Goal: Information Seeking & Learning: Find specific page/section

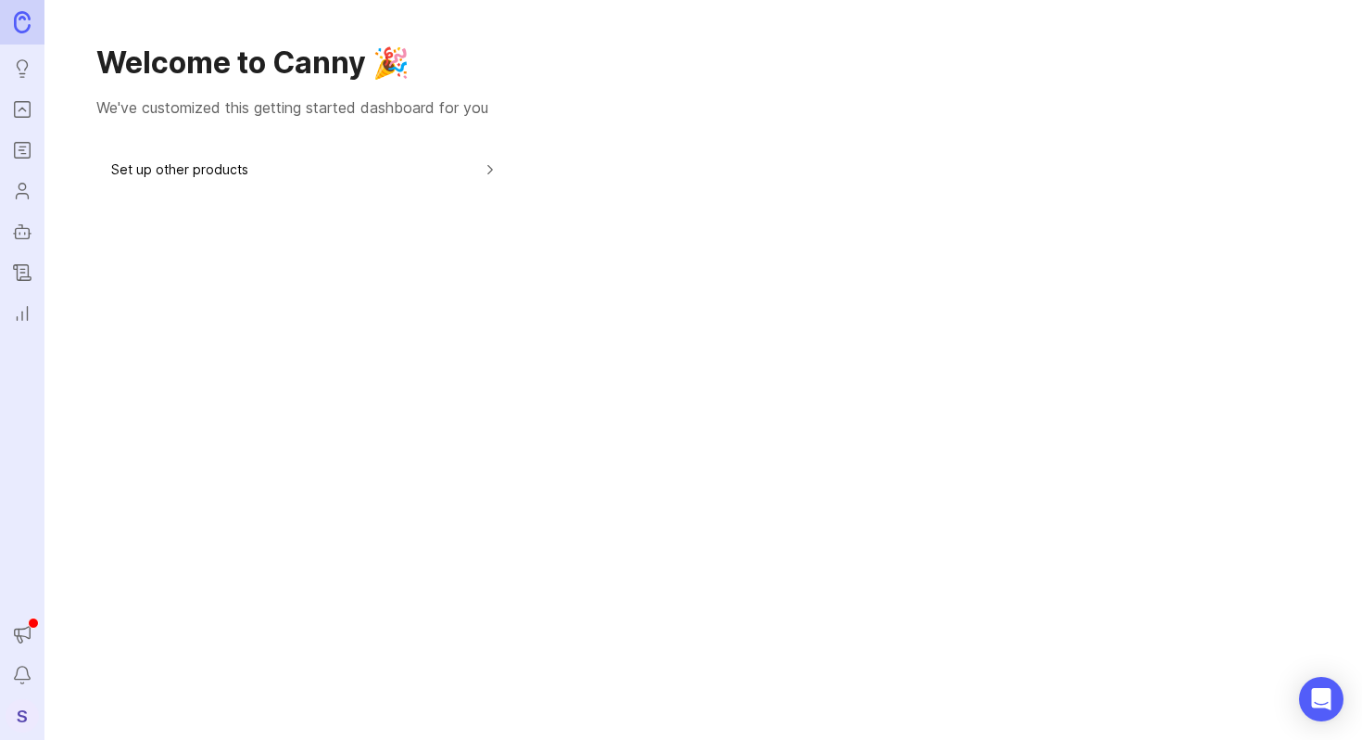
click at [21, 110] on icon "Portal" at bounding box center [22, 109] width 20 height 22
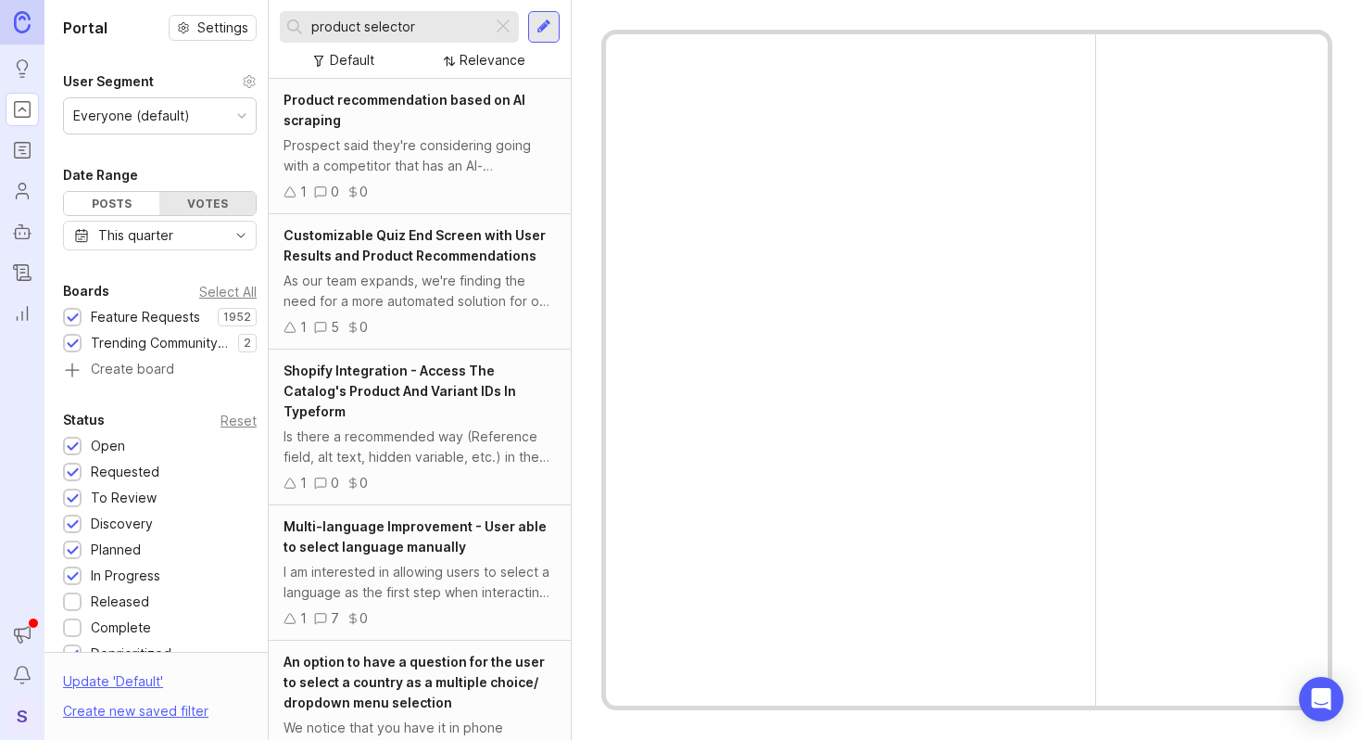
click at [500, 25] on div at bounding box center [503, 27] width 22 height 24
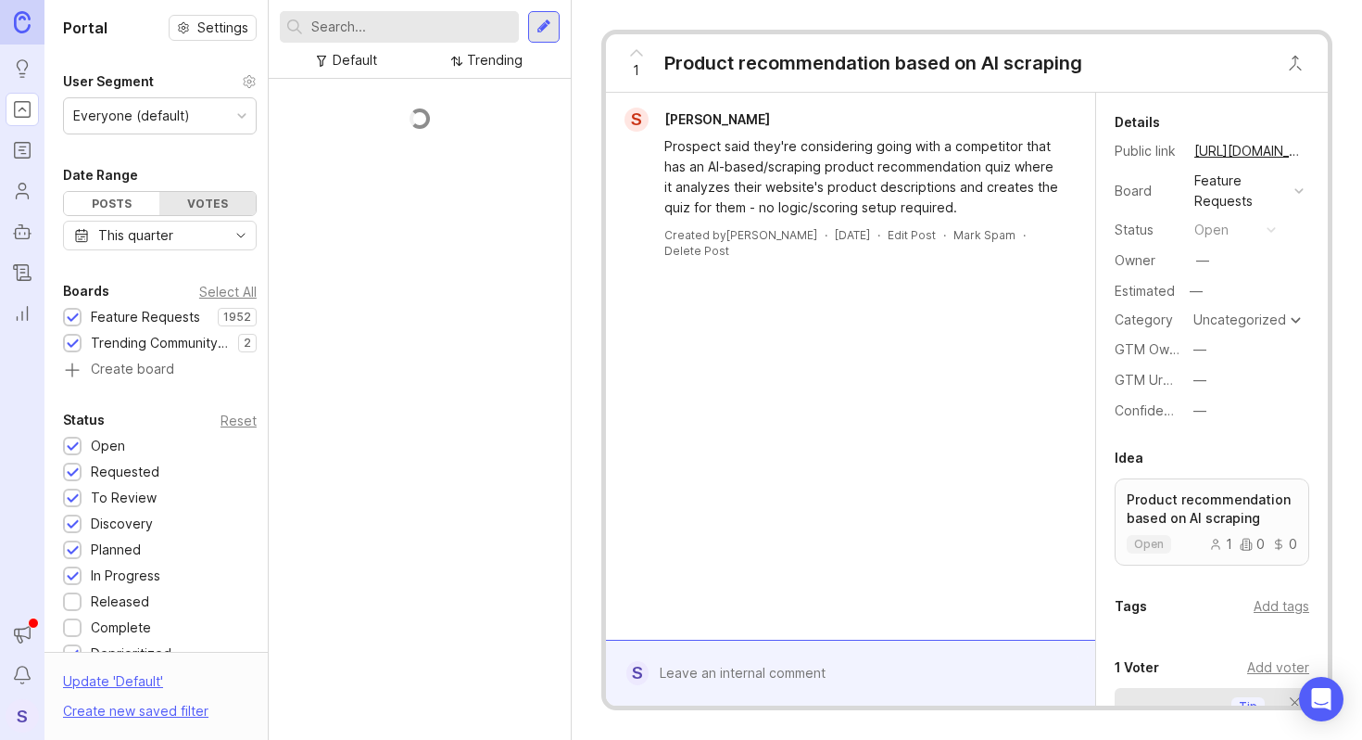
click at [395, 38] on div at bounding box center [399, 27] width 239 height 32
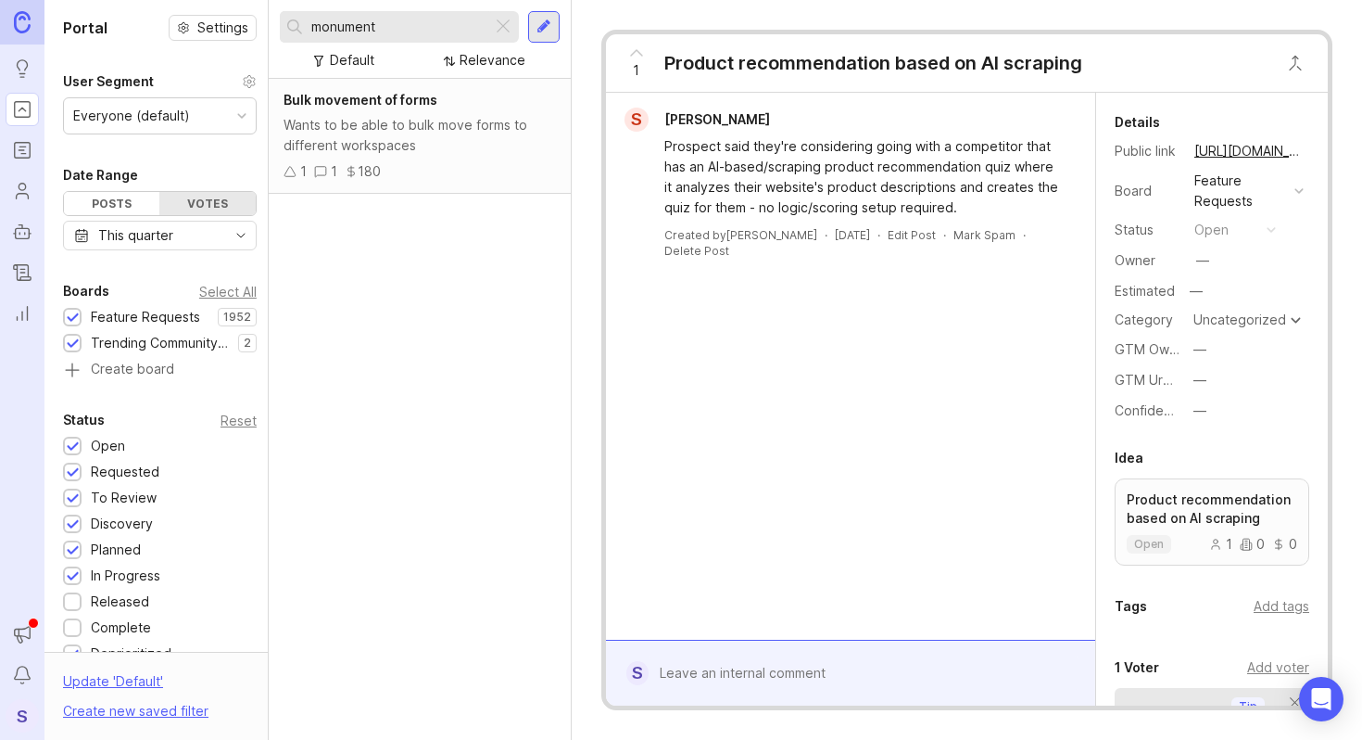
type input "monument"
click at [24, 185] on icon "Users" at bounding box center [22, 191] width 20 height 22
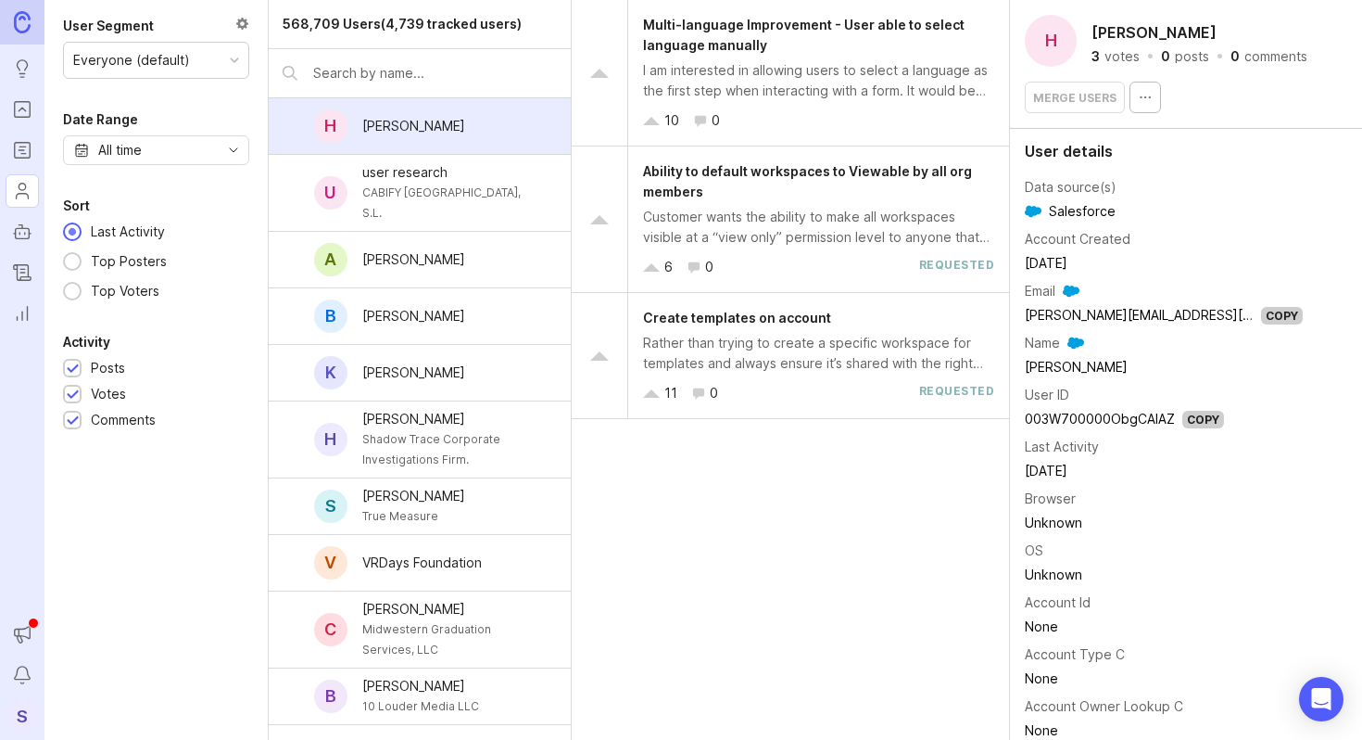
click at [338, 70] on input "text" at bounding box center [435, 73] width 244 height 20
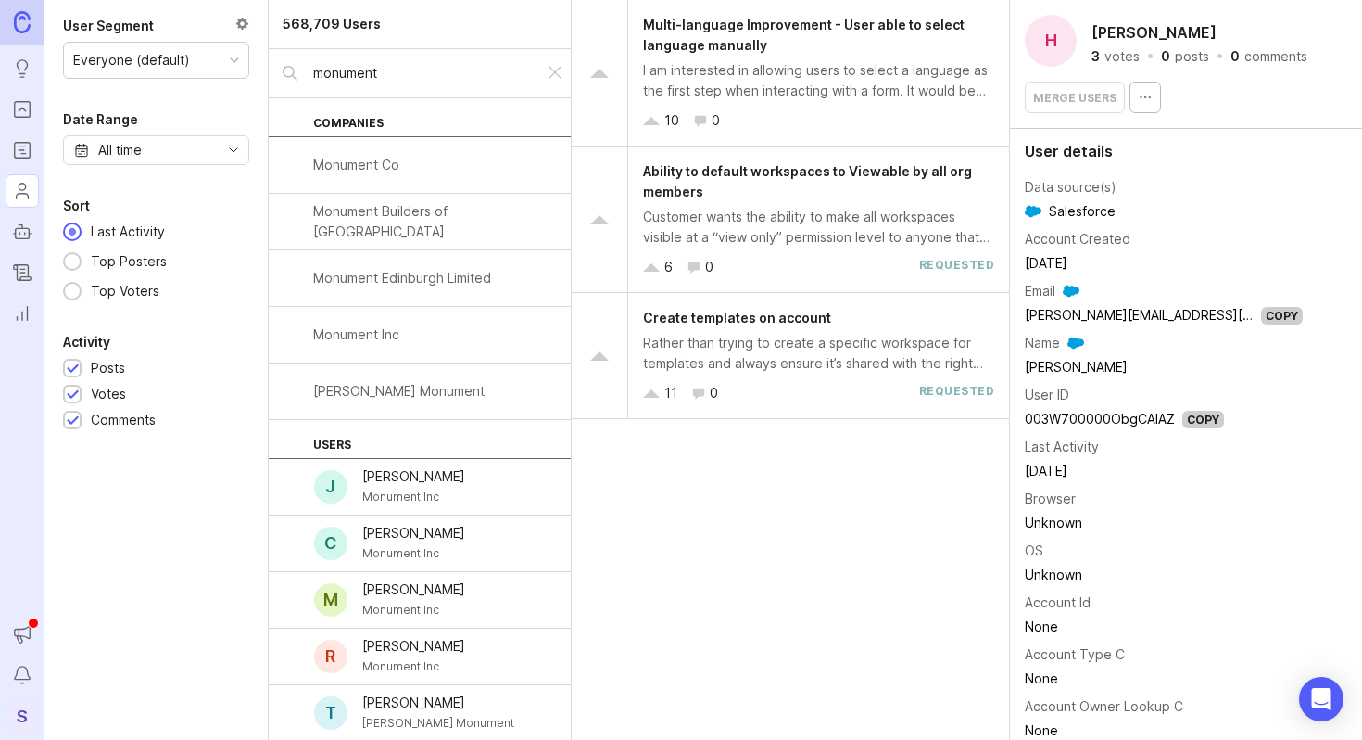
type input "monument"
click at [411, 165] on div "Monument Co" at bounding box center [420, 165] width 302 height 57
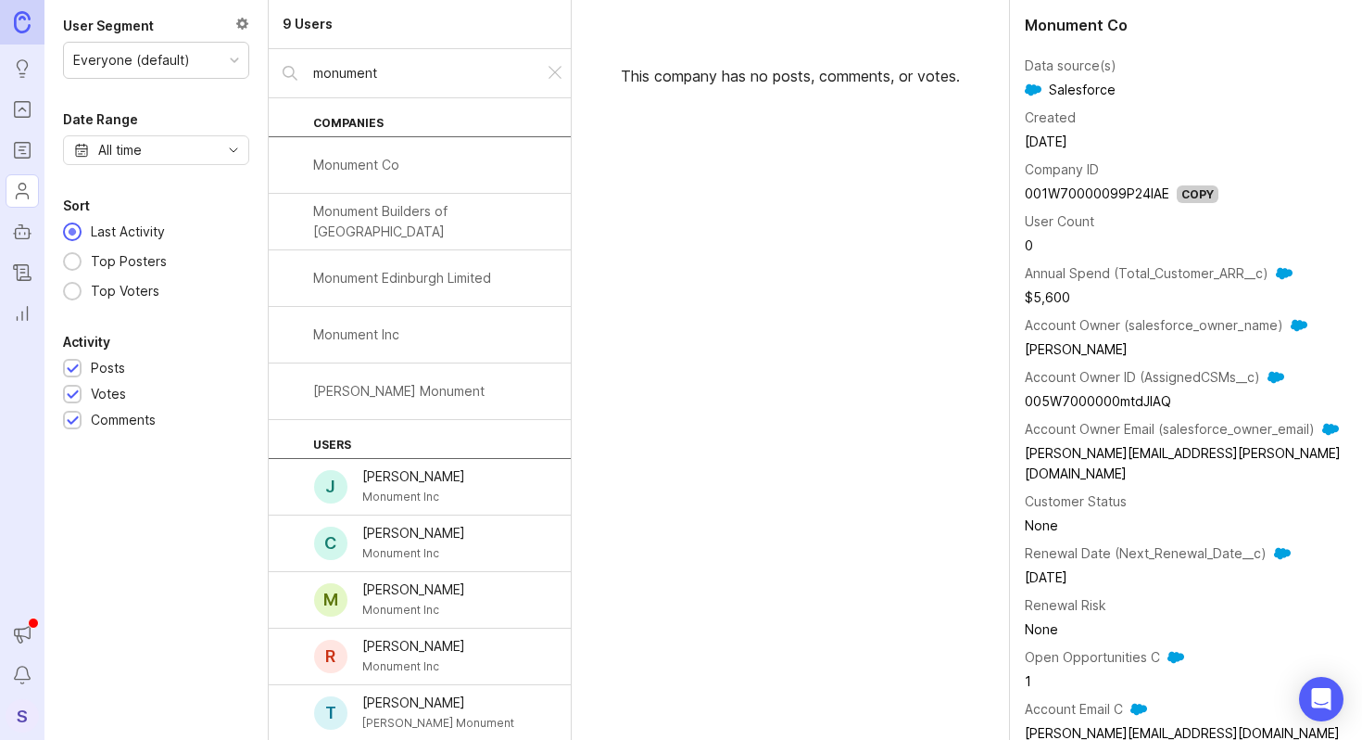
click at [382, 171] on div "Monument Co" at bounding box center [356, 165] width 86 height 20
click at [364, 328] on div "Monument Inc" at bounding box center [356, 334] width 86 height 20
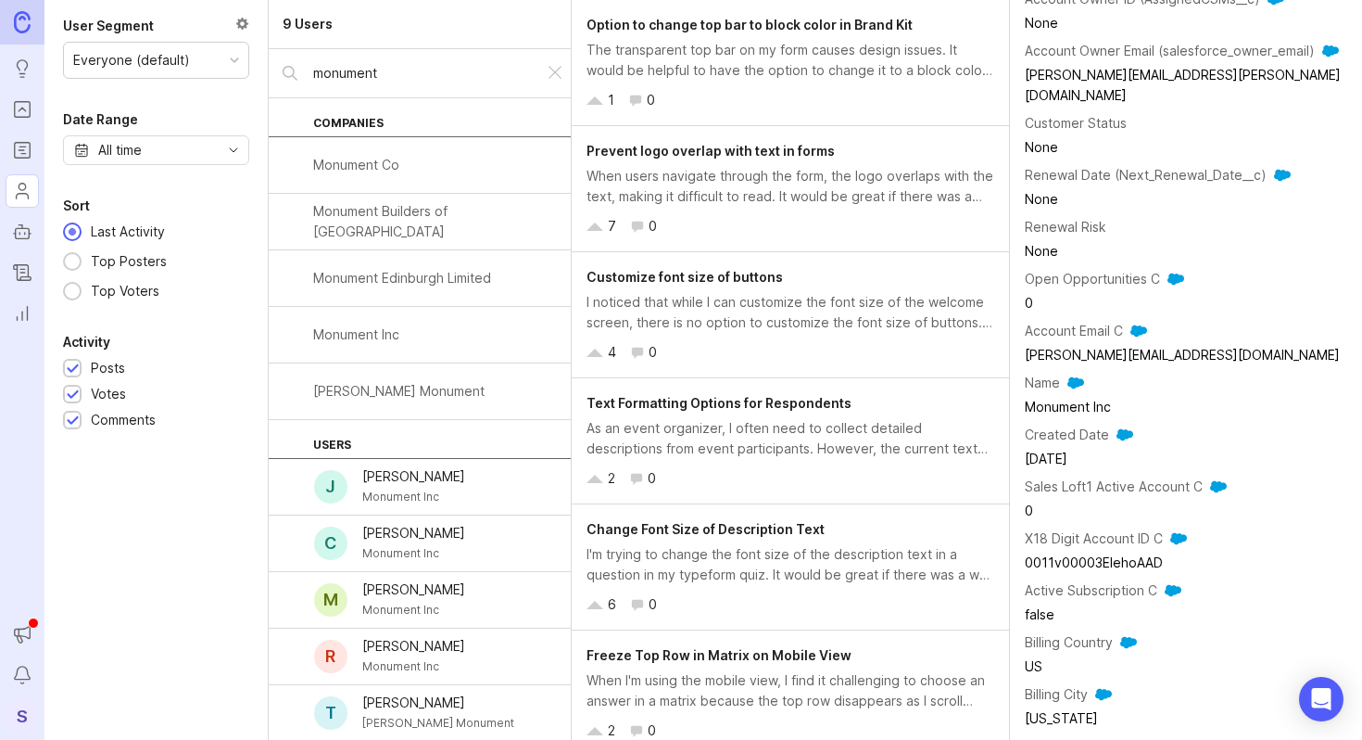
scroll to position [379, 0]
click at [375, 179] on div "Monument Co" at bounding box center [420, 165] width 302 height 57
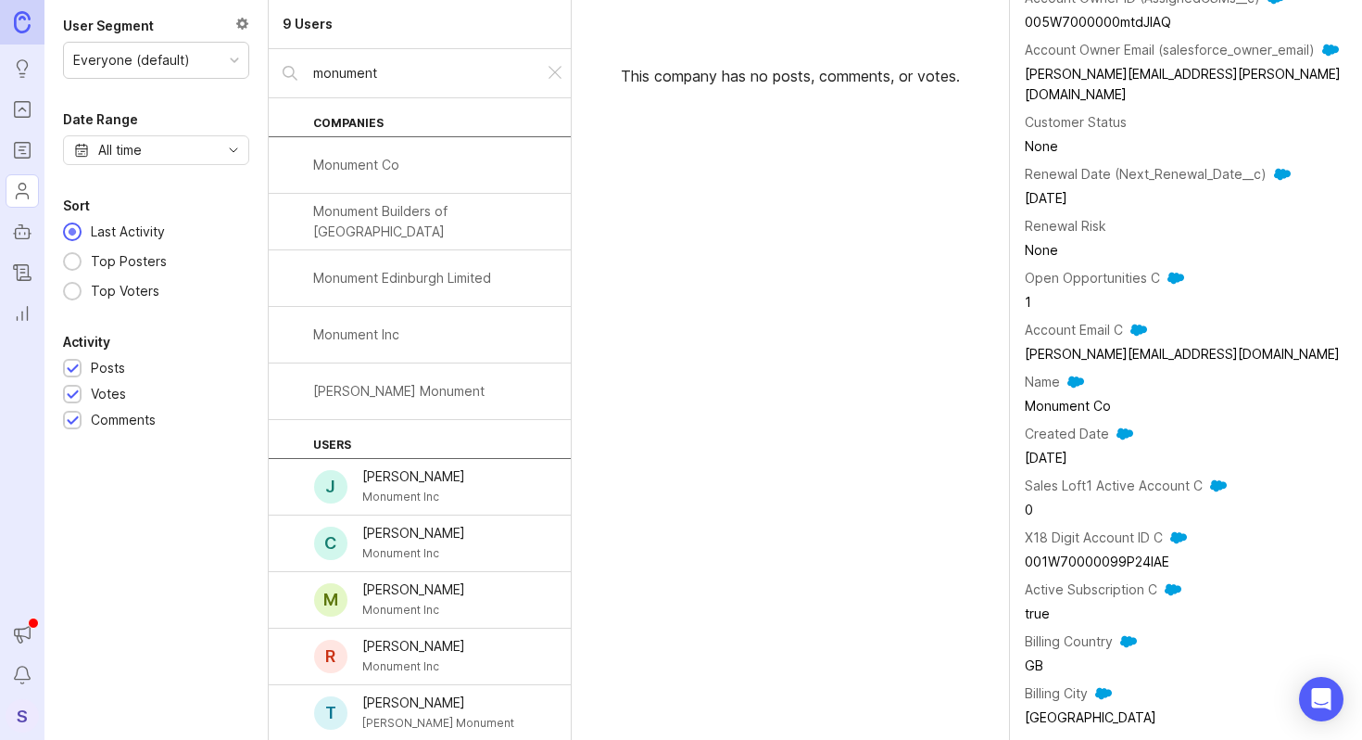
click at [353, 171] on div "Monument Co" at bounding box center [356, 165] width 86 height 20
click at [362, 162] on div "Monument Co" at bounding box center [356, 165] width 86 height 20
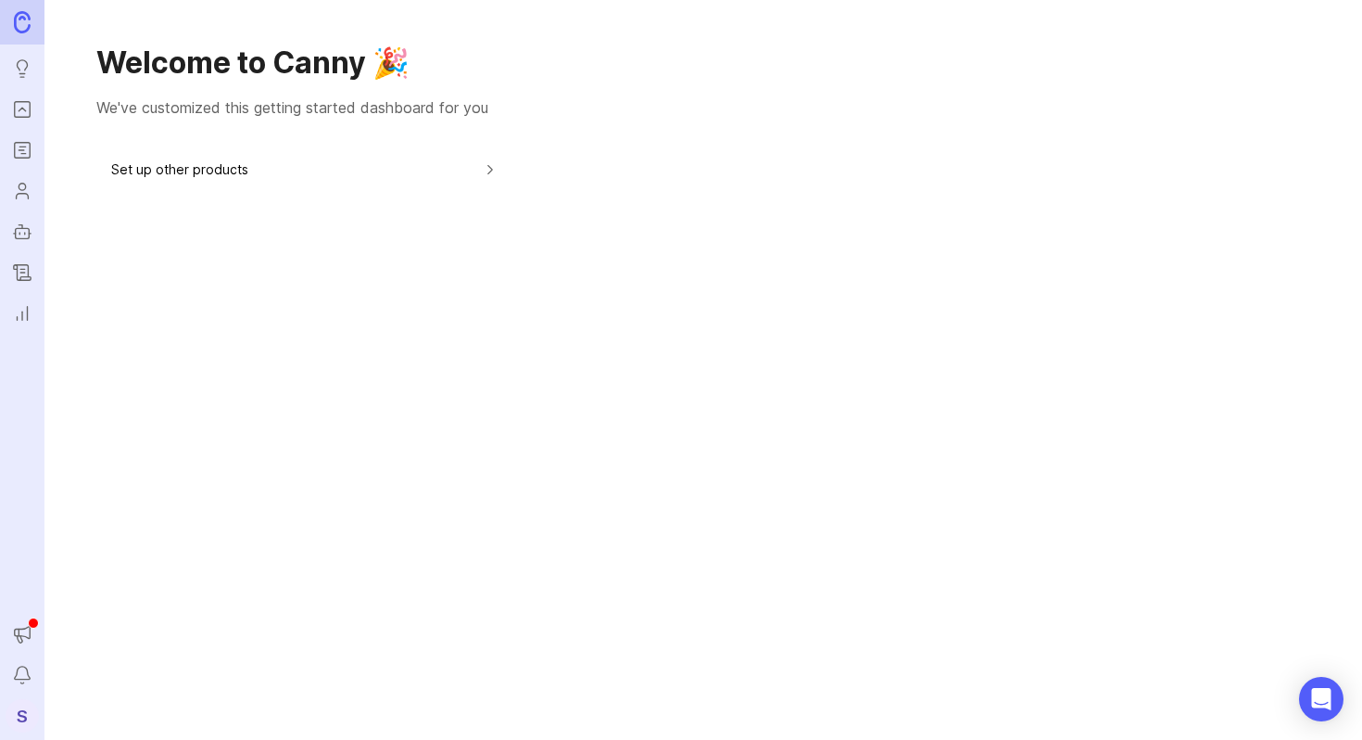
click at [20, 124] on link "Portal" at bounding box center [22, 109] width 33 height 33
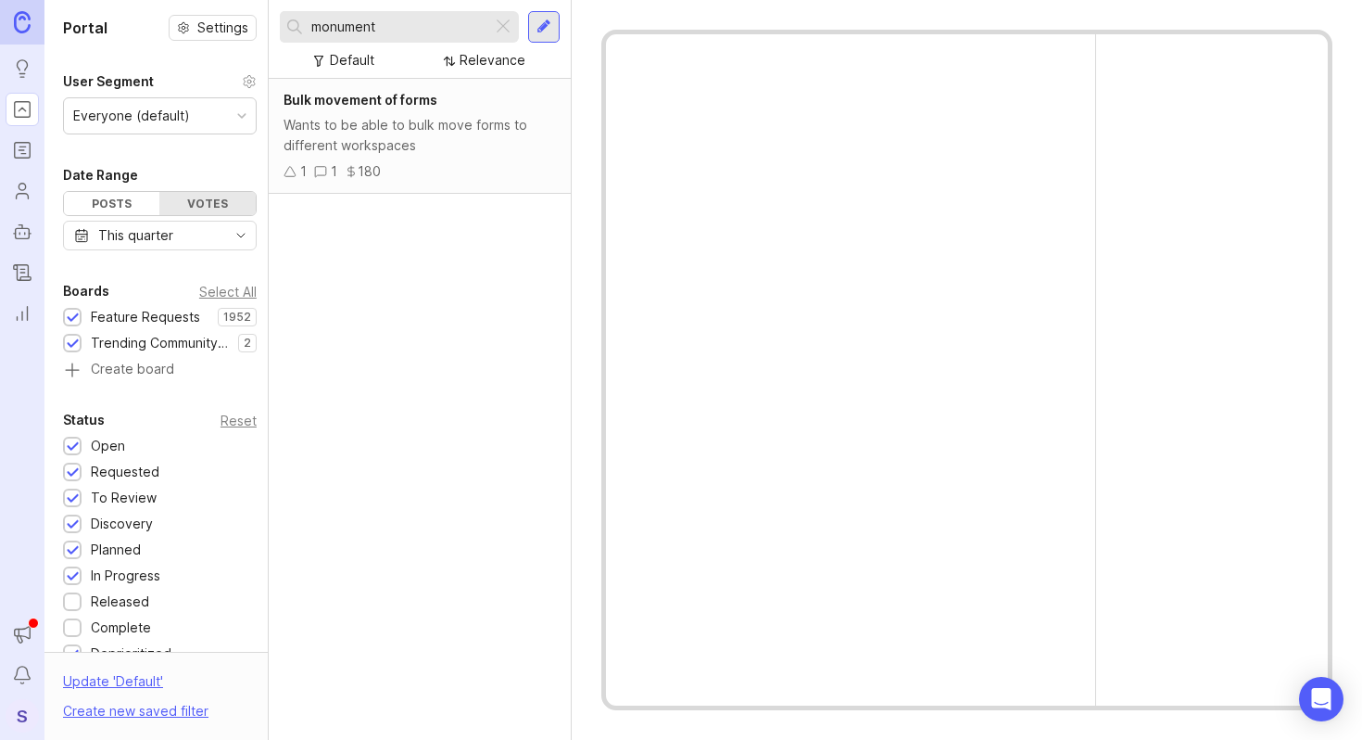
click at [11, 195] on link "Users" at bounding box center [22, 190] width 33 height 33
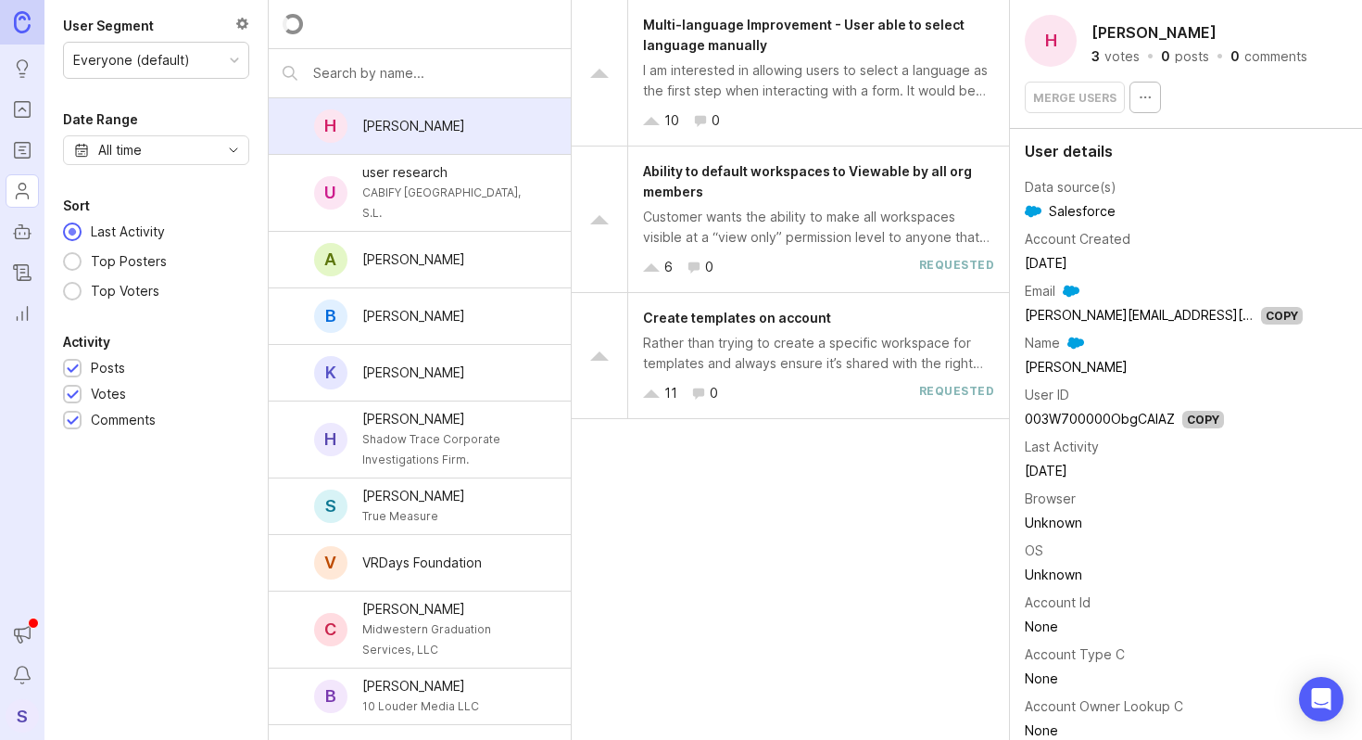
click at [371, 35] on div at bounding box center [420, 24] width 302 height 49
click at [373, 80] on input "text" at bounding box center [435, 73] width 244 height 20
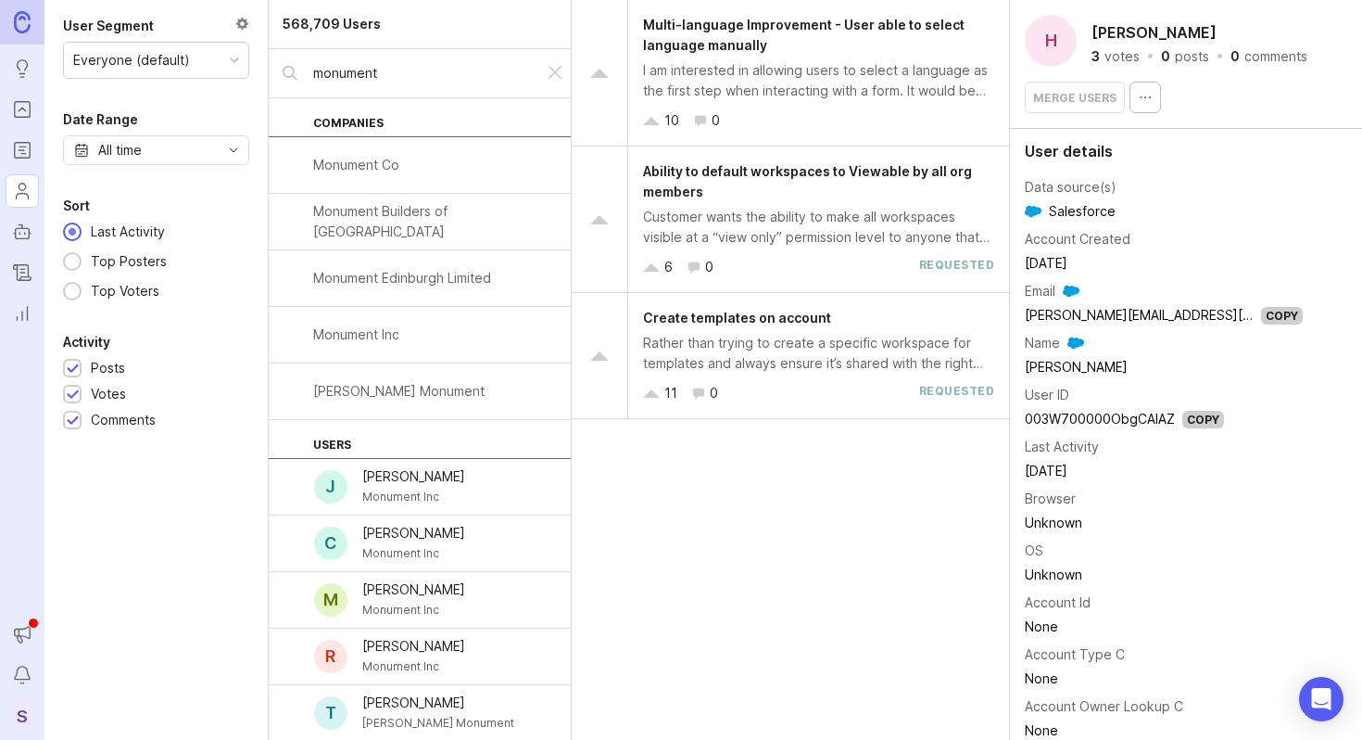
type input "monument"
click at [356, 327] on div "Monument Inc" at bounding box center [356, 334] width 86 height 20
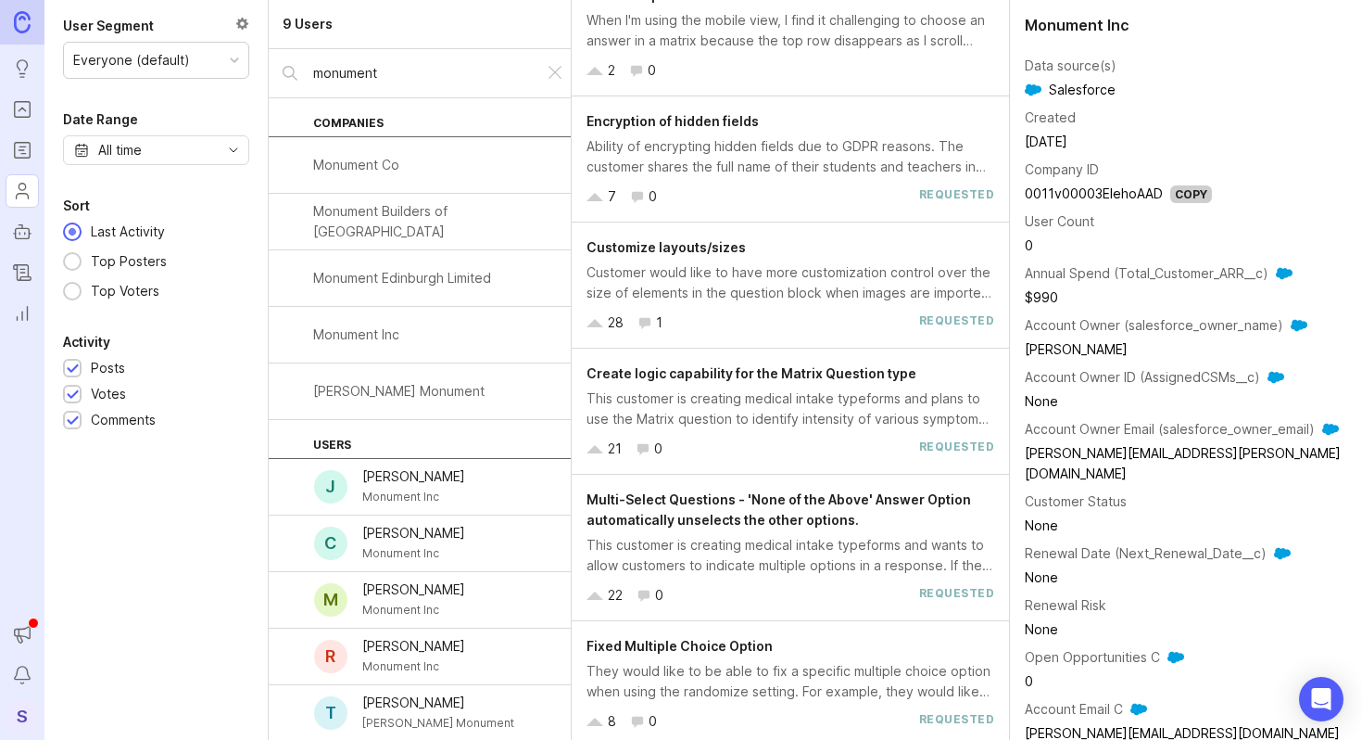
scroll to position [793, 0]
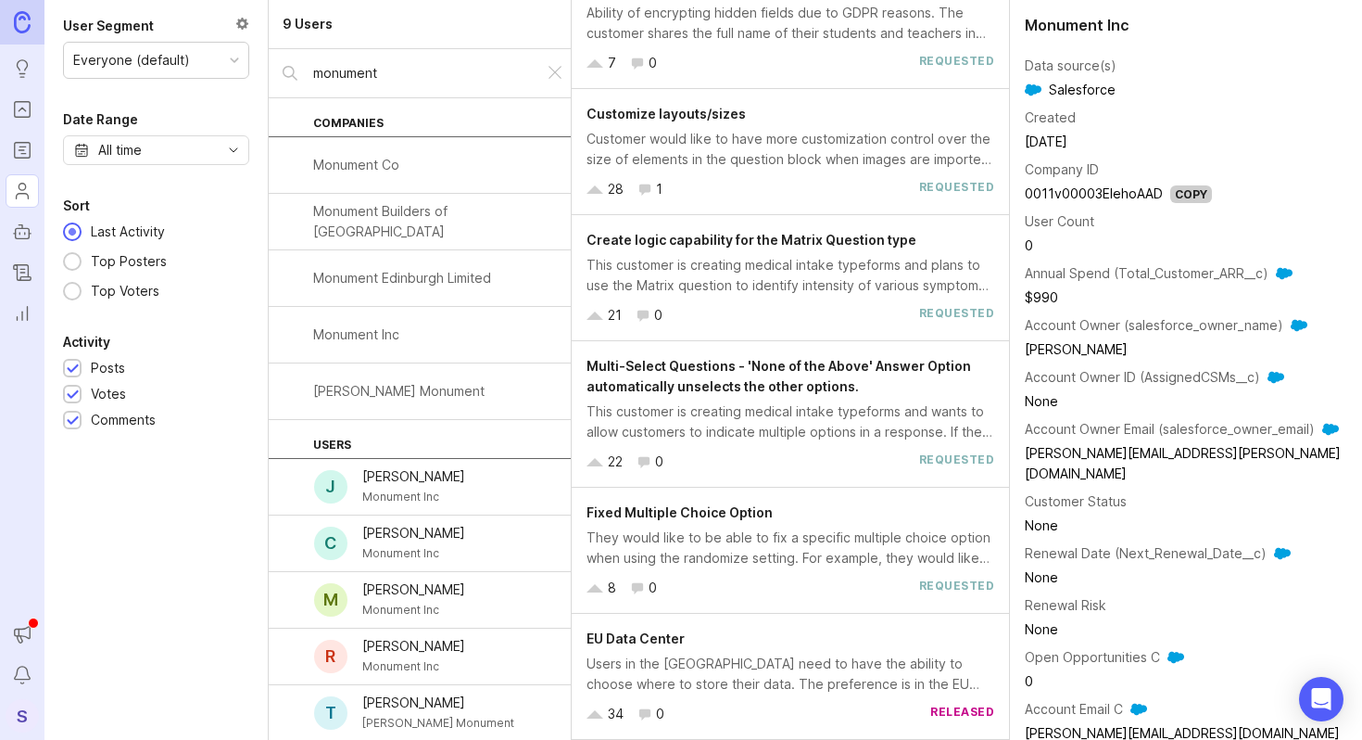
click at [738, 392] on span "Multi-Select Questions - 'None of the Above' Answer Option automatically unsele…" at bounding box center [779, 376] width 385 height 36
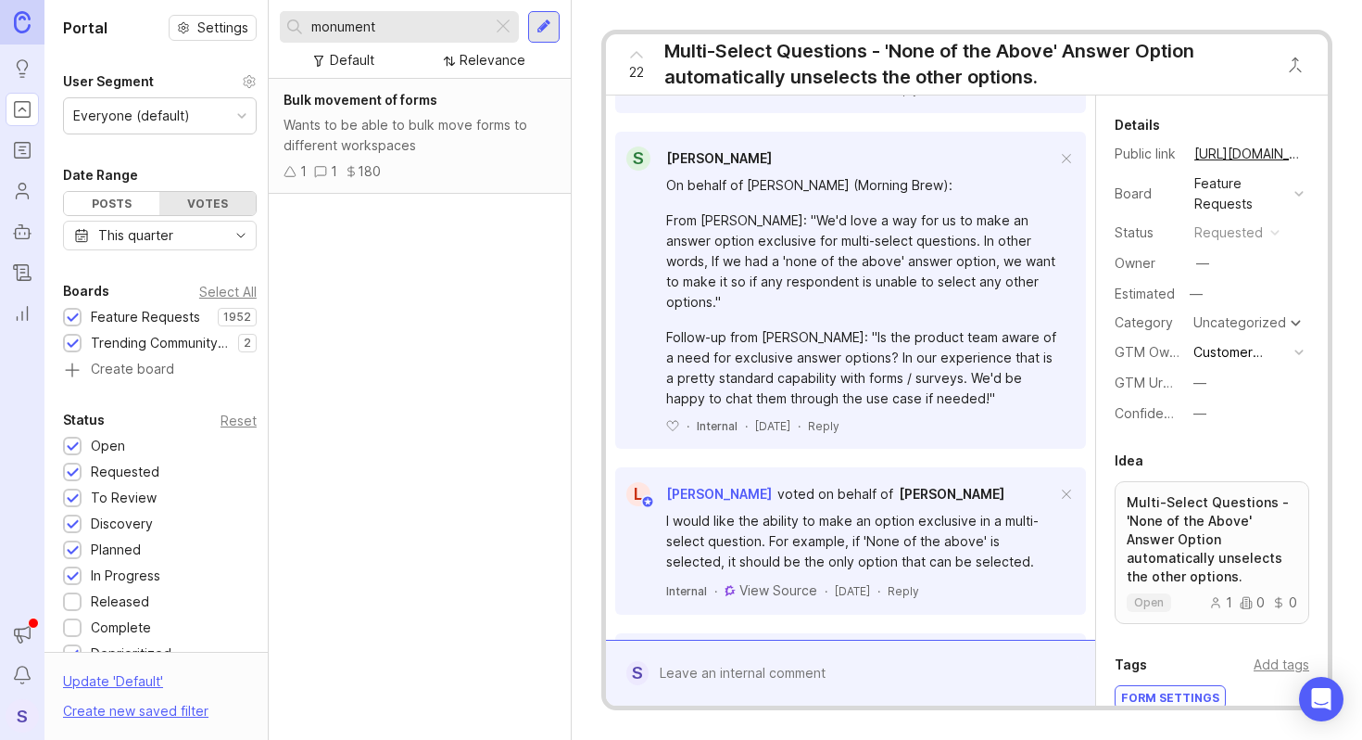
scroll to position [535, 0]
